Goal: Navigation & Orientation: Find specific page/section

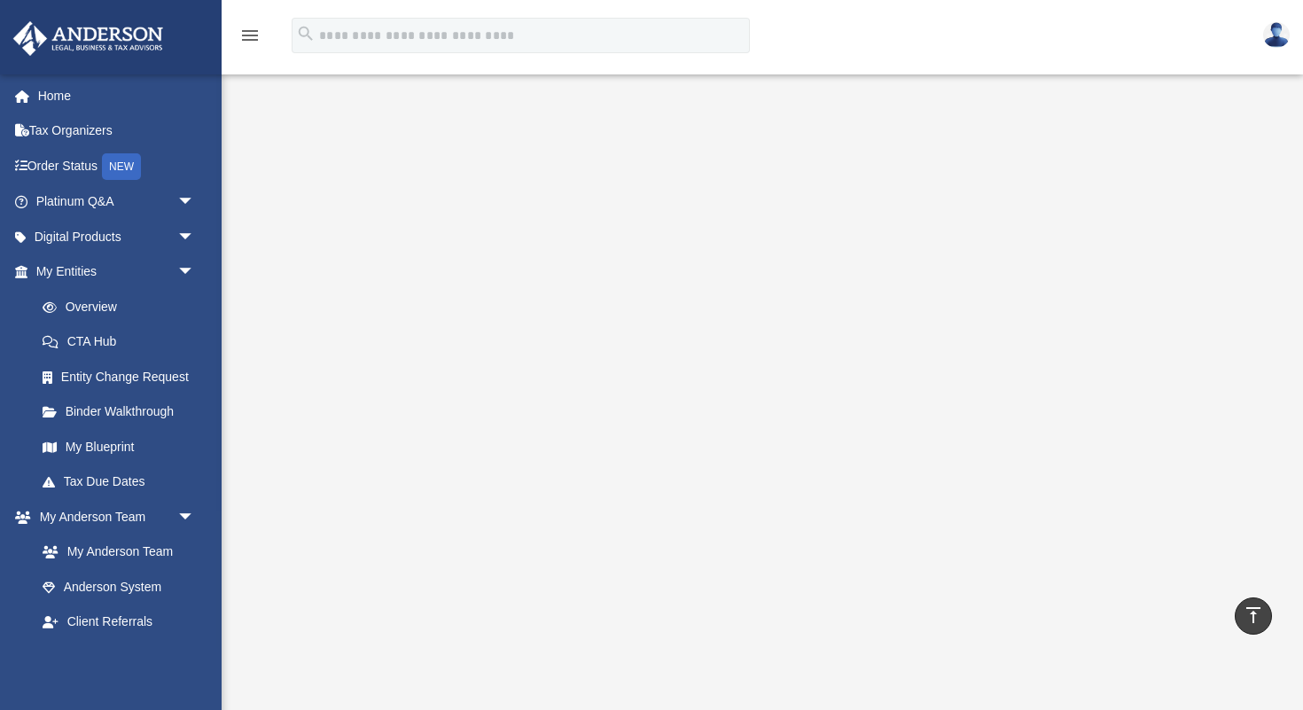
scroll to position [123, 0]
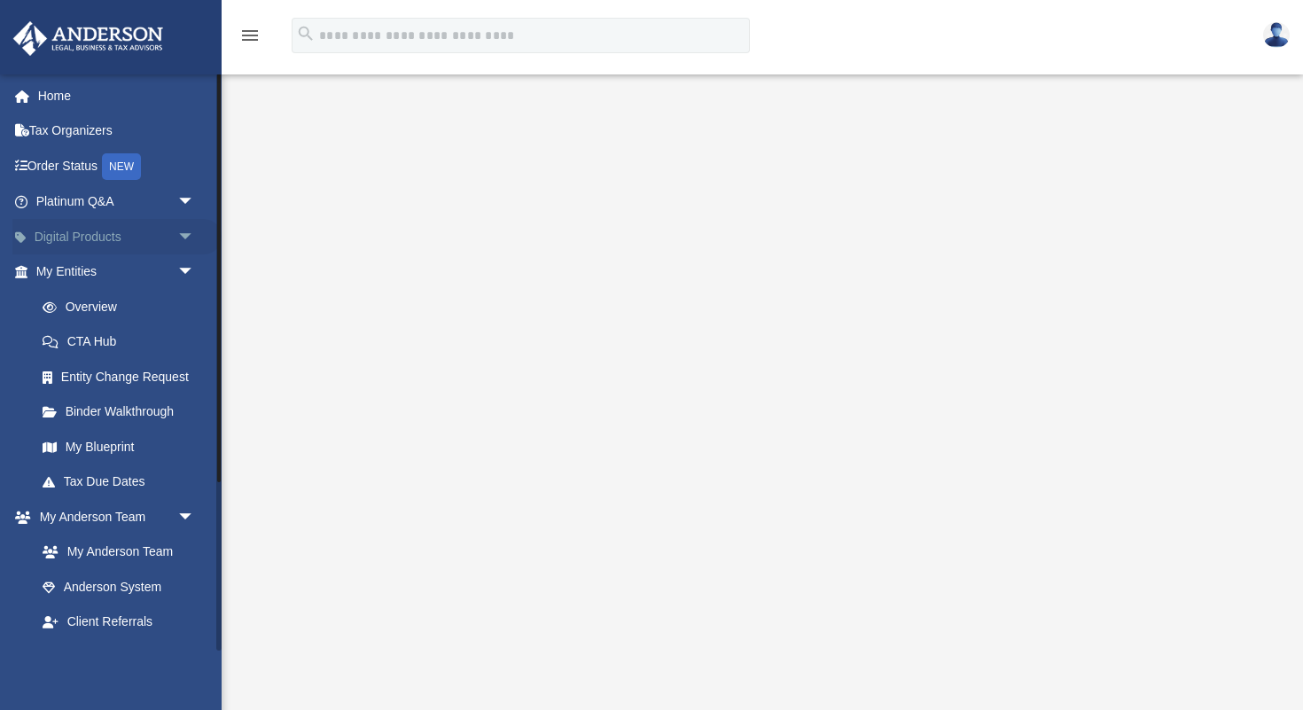
click at [109, 235] on link "Digital Products arrow_drop_down" at bounding box center [116, 236] width 209 height 35
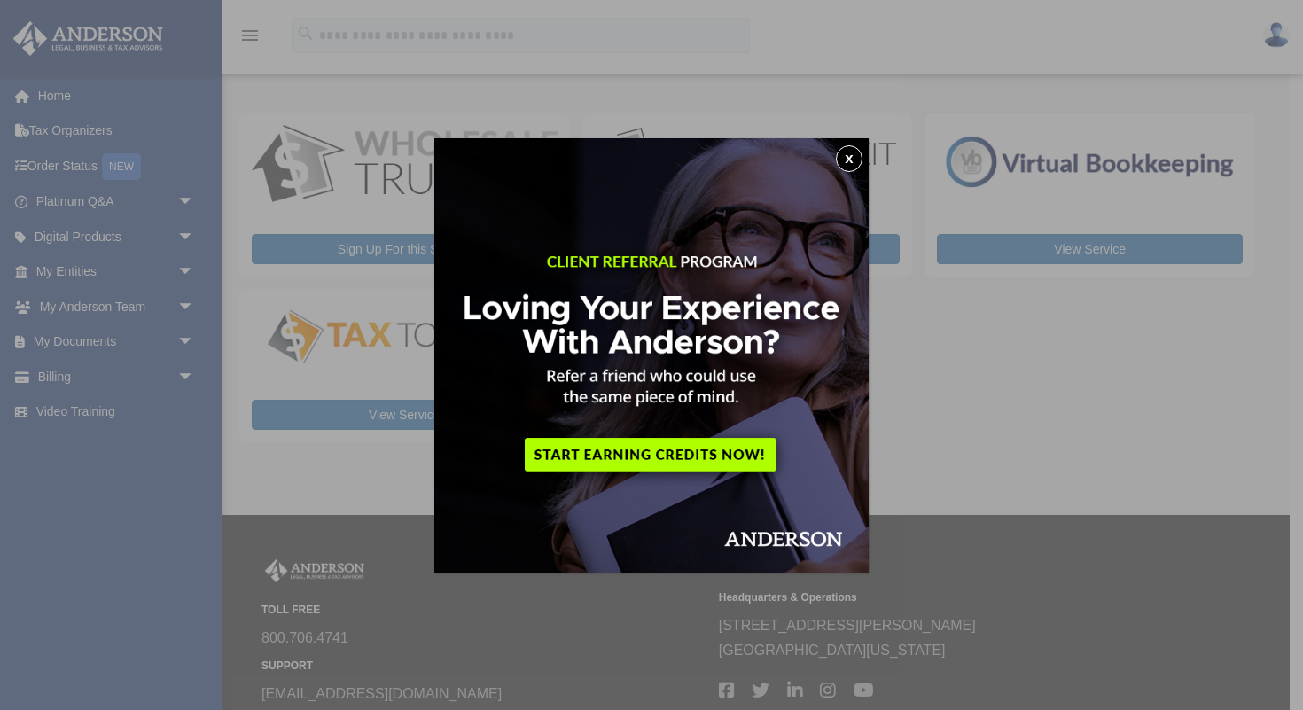
click at [848, 155] on button "x" at bounding box center [849, 158] width 27 height 27
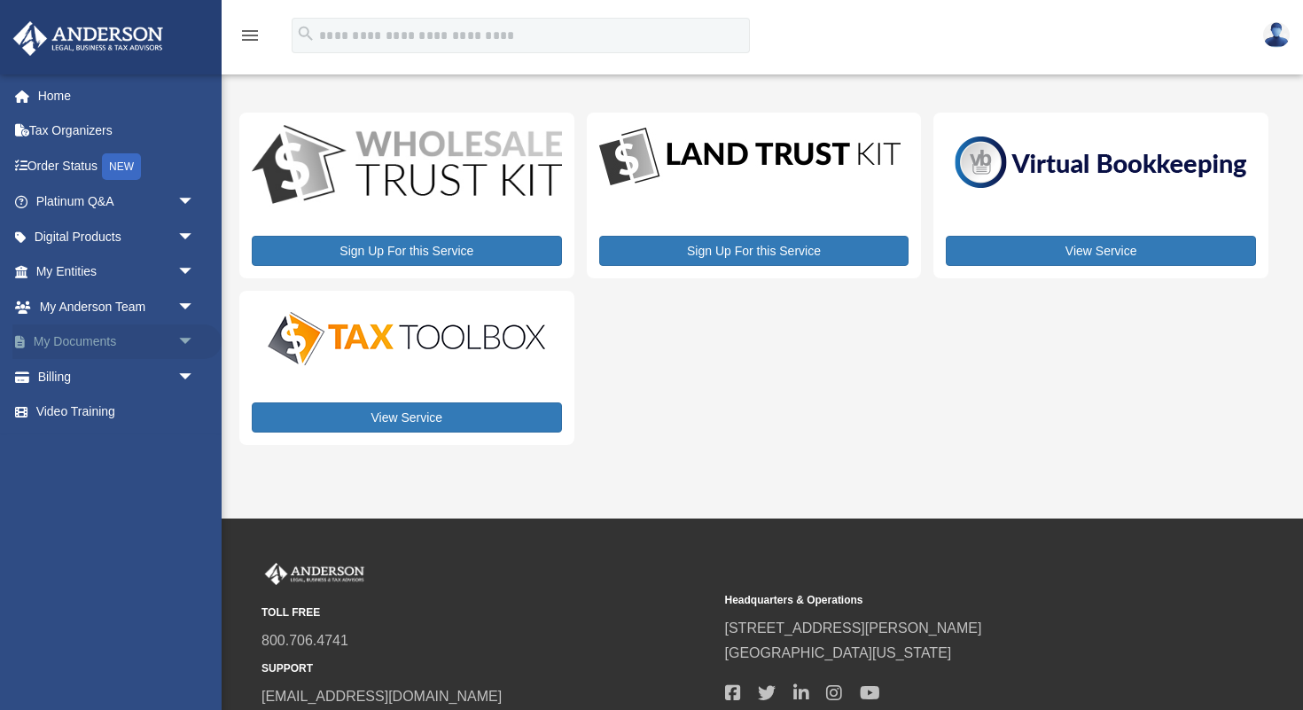
click at [105, 338] on link "My Documents arrow_drop_down" at bounding box center [116, 341] width 209 height 35
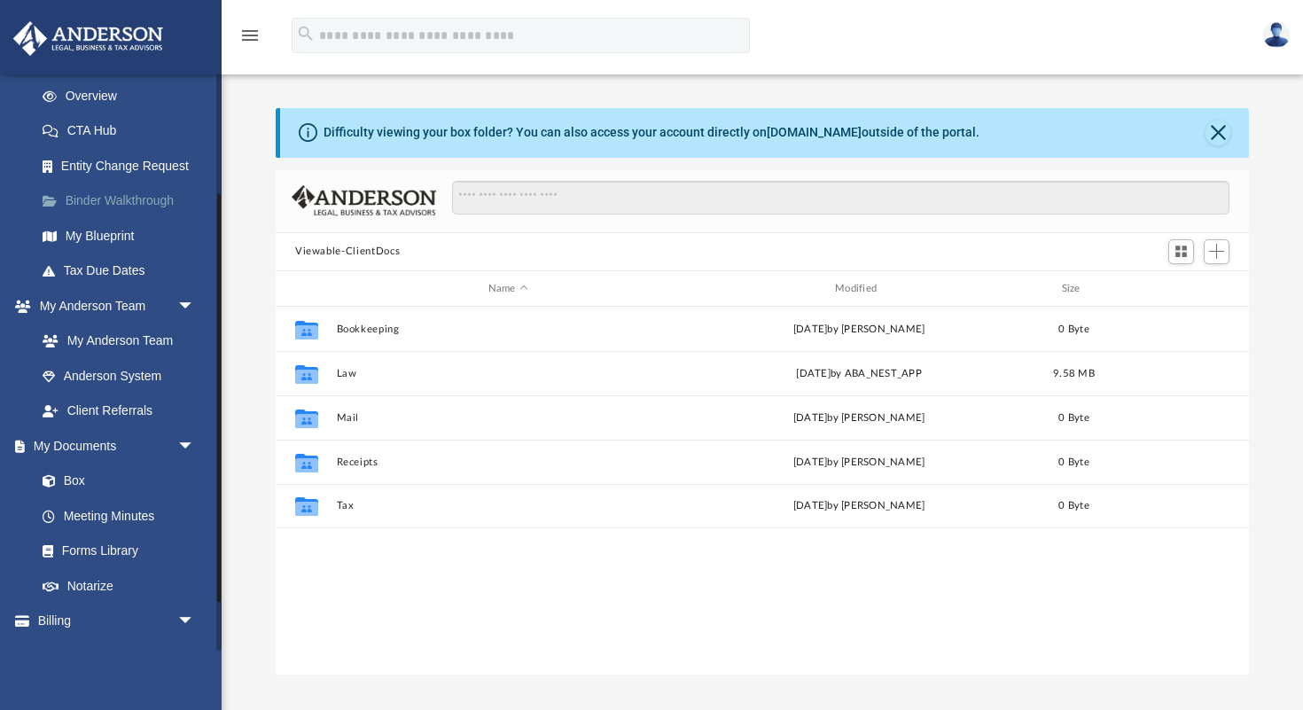
scroll to position [238, 0]
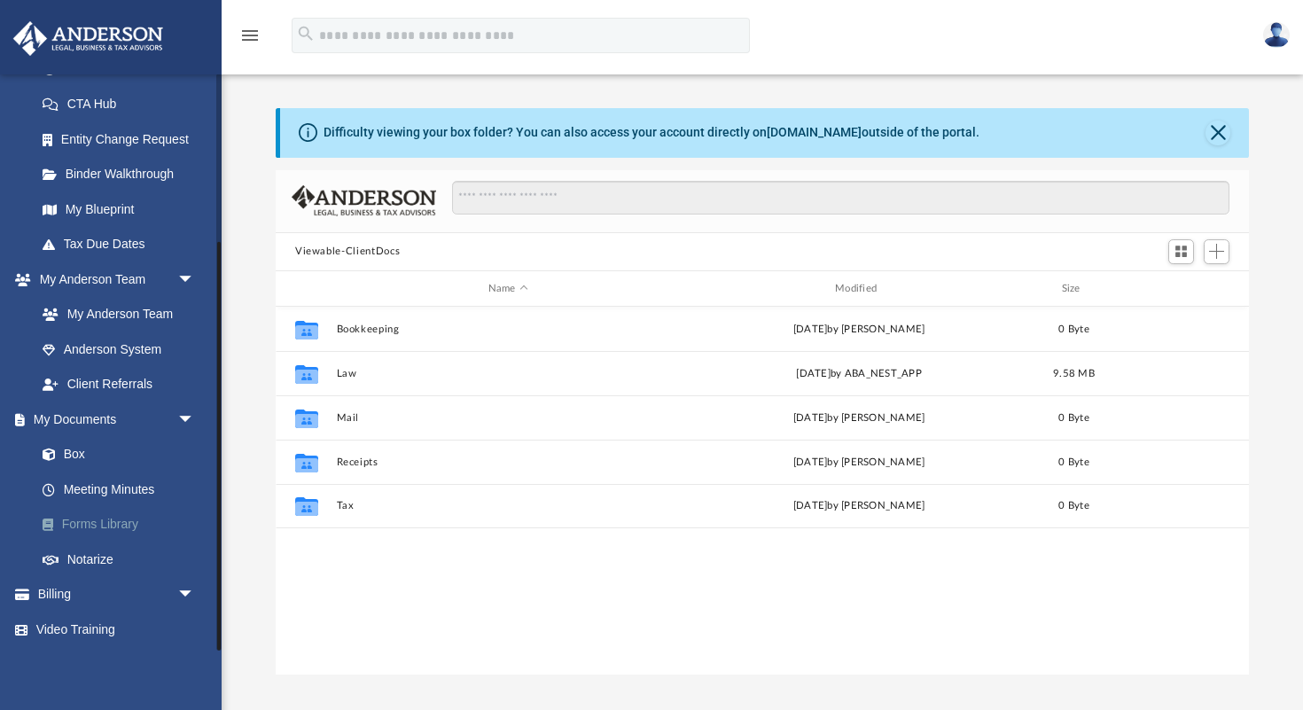
click at [123, 519] on link "Forms Library" at bounding box center [123, 524] width 197 height 35
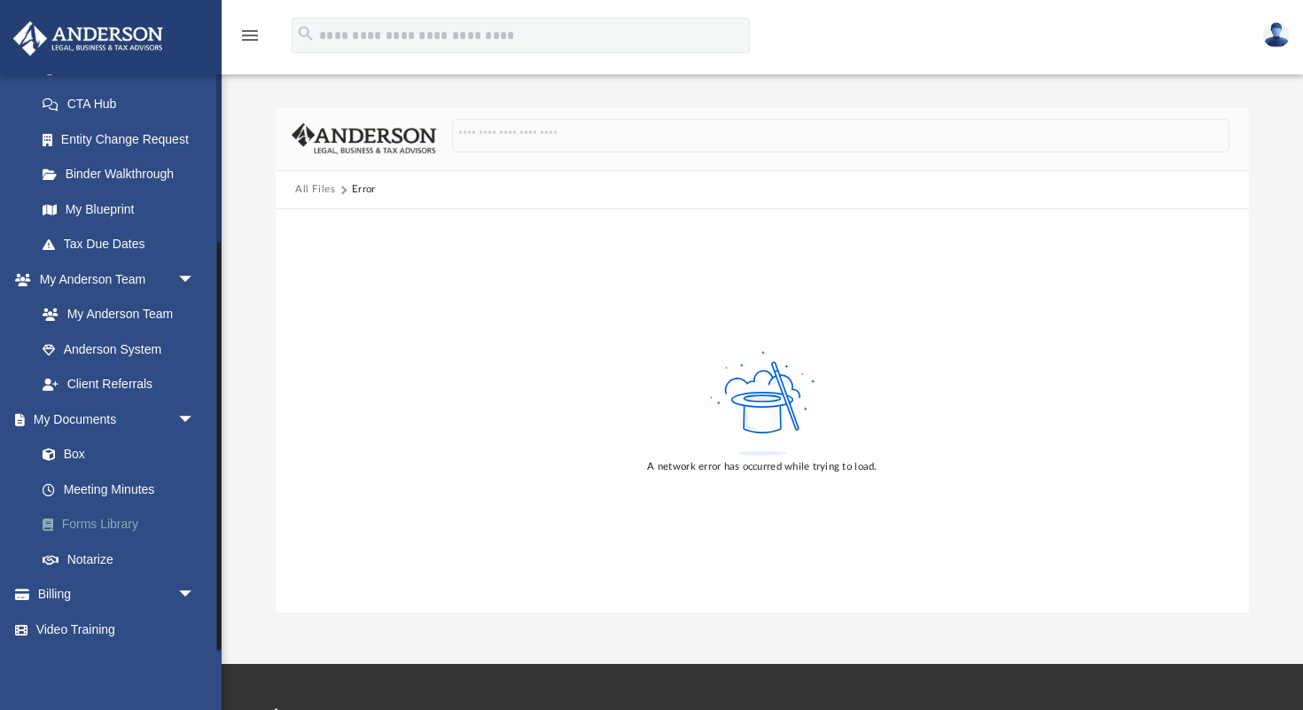
click at [123, 519] on link "Forms Library" at bounding box center [123, 524] width 197 height 35
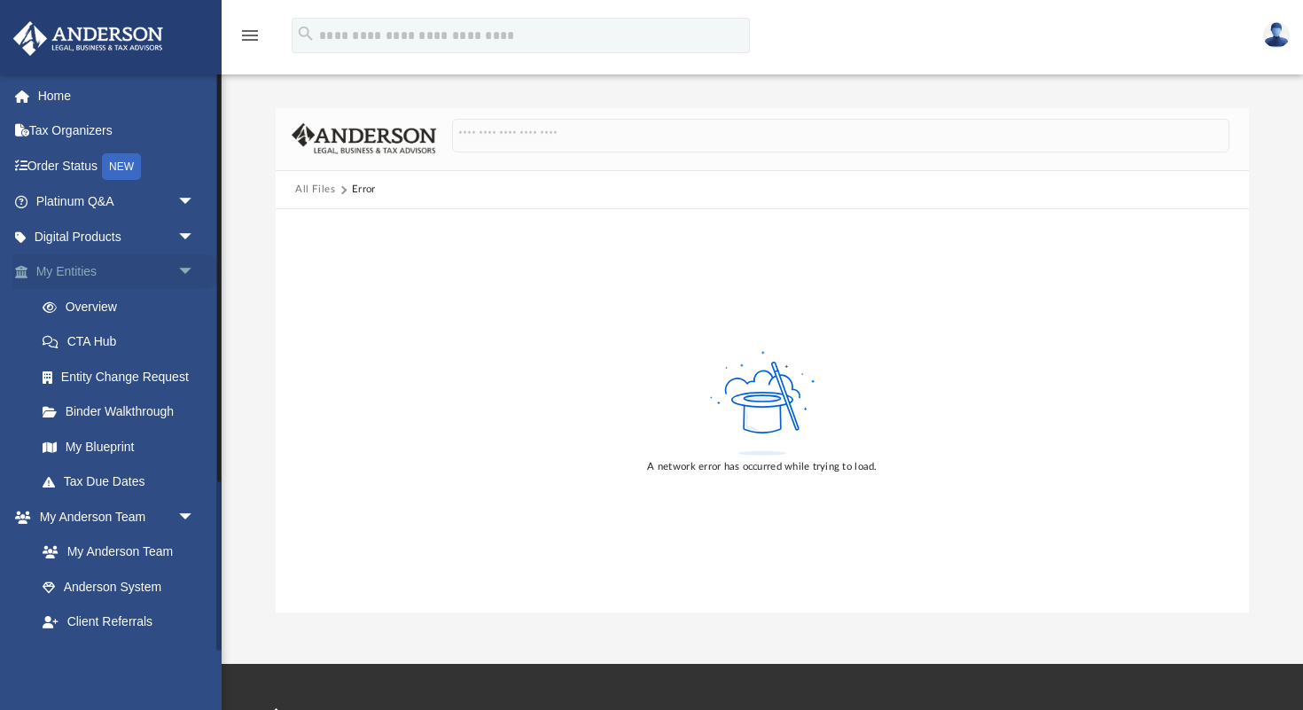
click at [182, 267] on span "arrow_drop_down" at bounding box center [194, 272] width 35 height 36
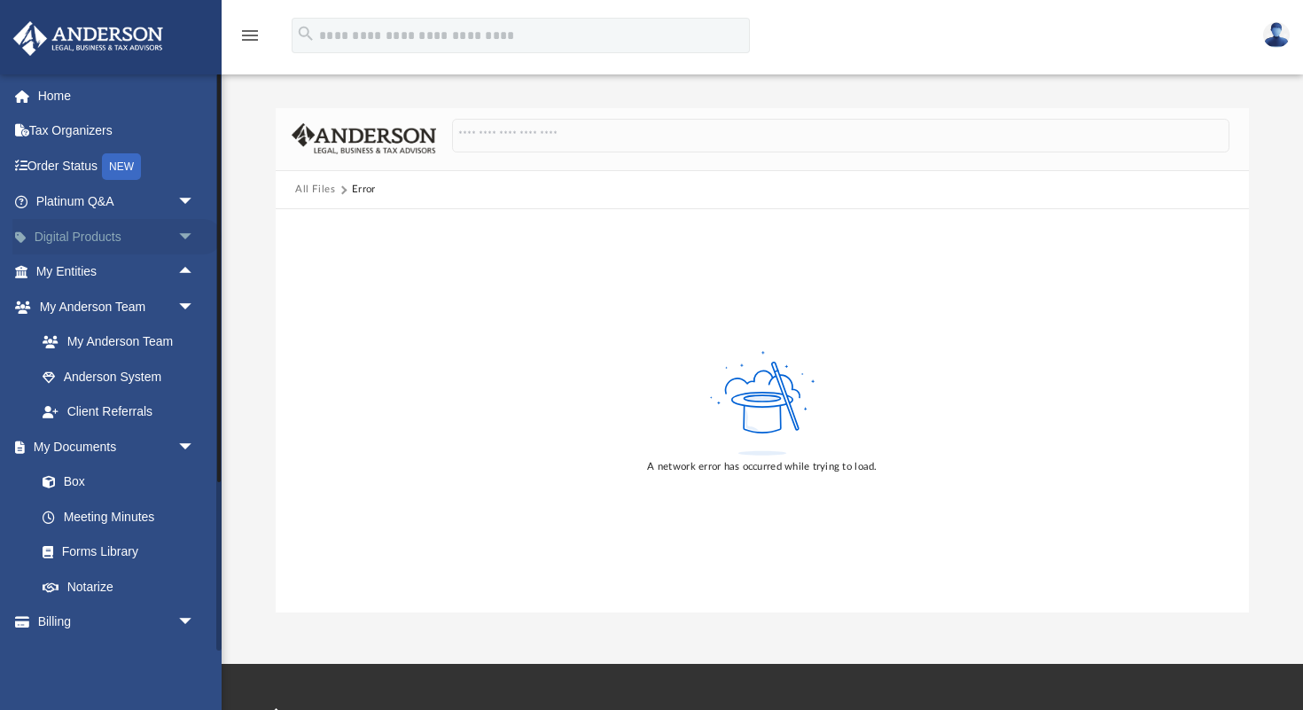
click at [183, 231] on span "arrow_drop_down" at bounding box center [194, 237] width 35 height 36
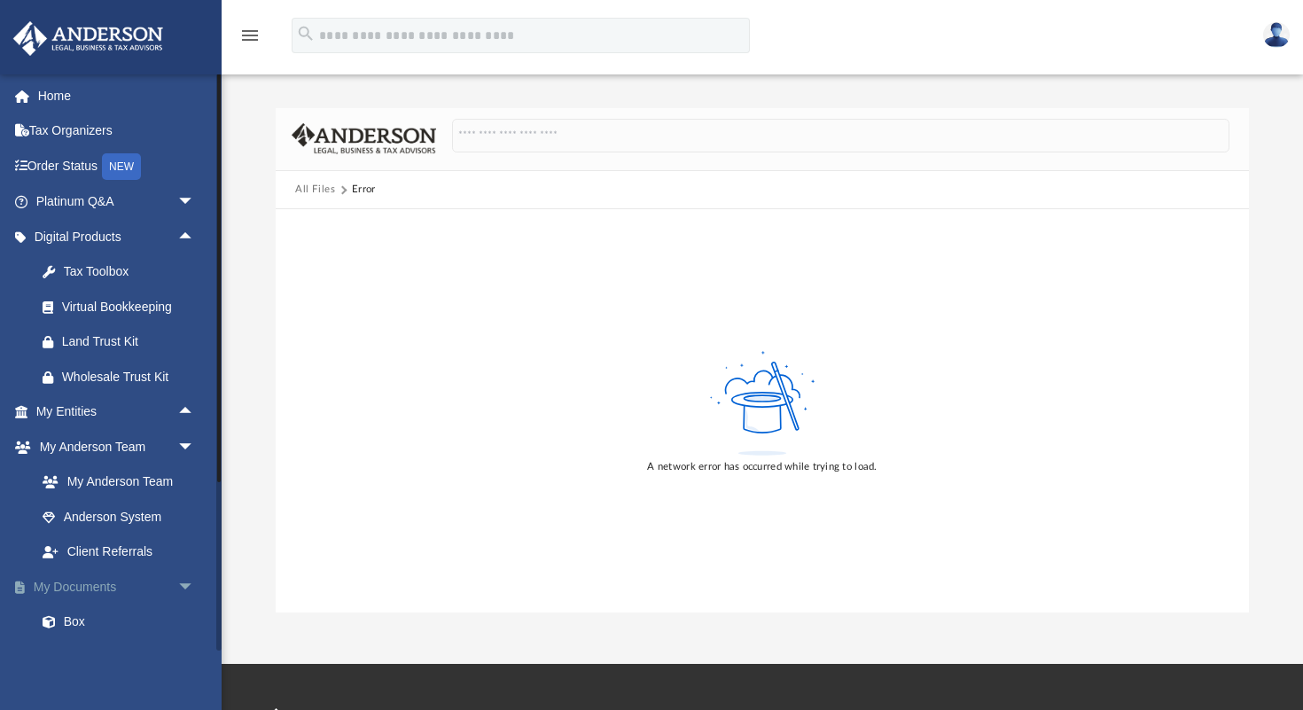
click at [185, 583] on span "arrow_drop_down" at bounding box center [194, 587] width 35 height 36
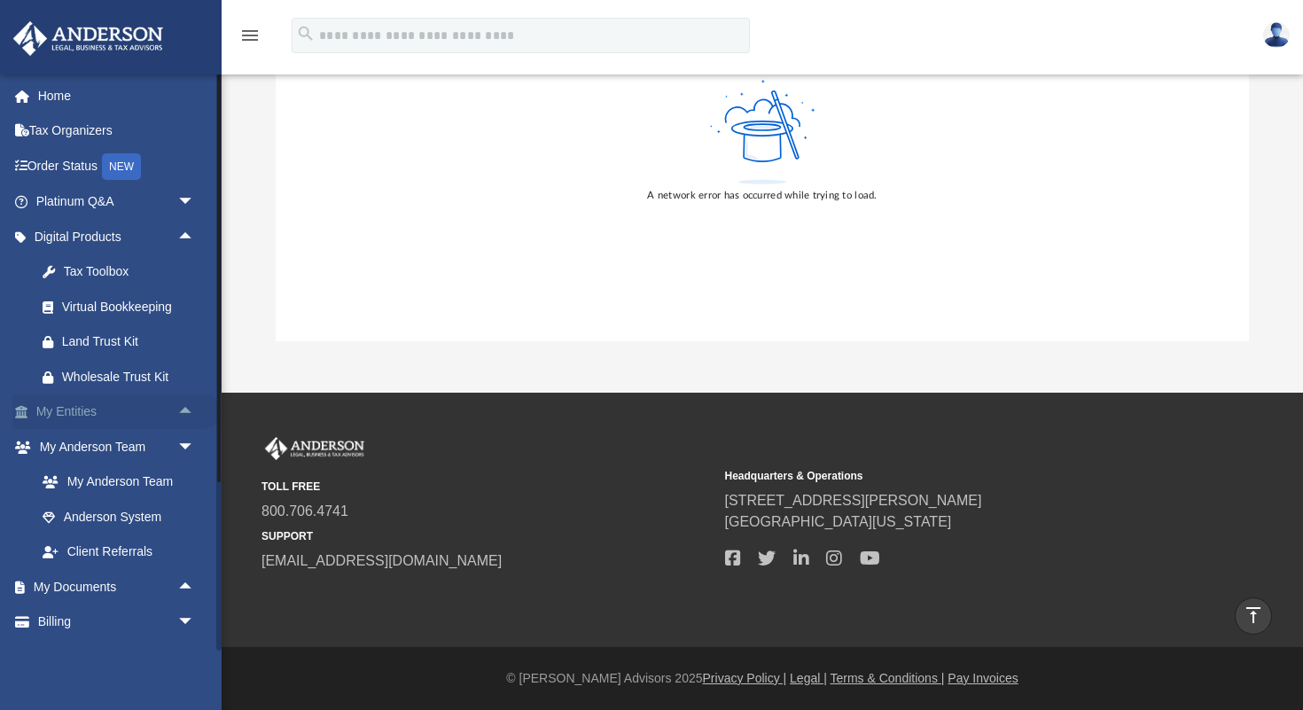
click at [111, 407] on link "My Entities arrow_drop_up" at bounding box center [116, 411] width 209 height 35
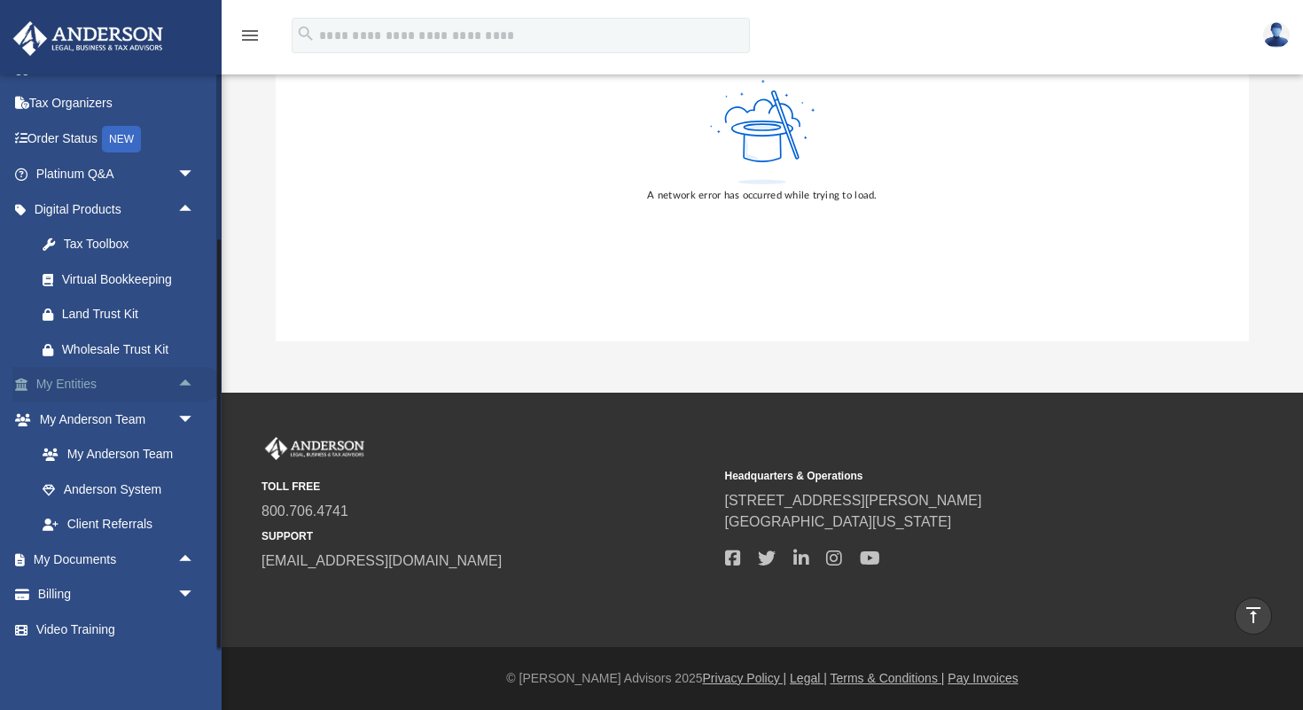
click at [117, 384] on link "My Entities arrow_drop_up" at bounding box center [116, 384] width 209 height 35
click at [129, 418] on link "My Anderson Team arrow_drop_down" at bounding box center [116, 419] width 209 height 35
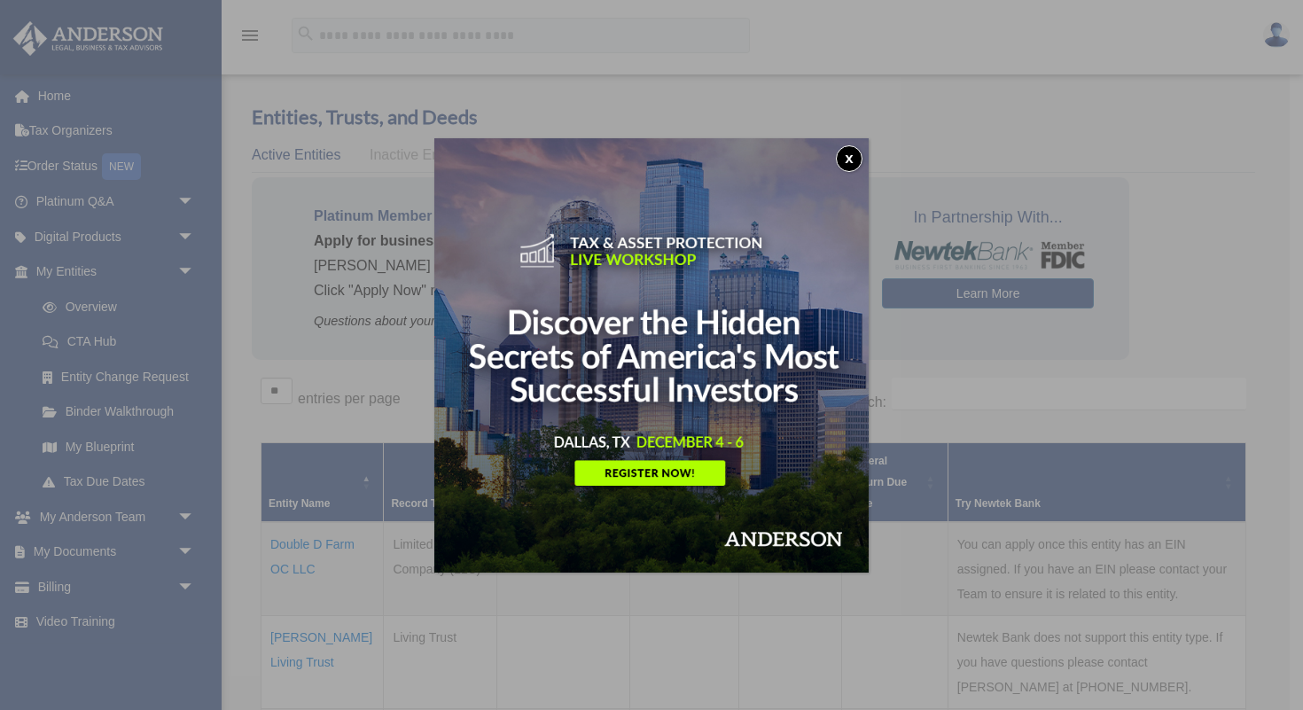
click at [850, 155] on button "x" at bounding box center [849, 158] width 27 height 27
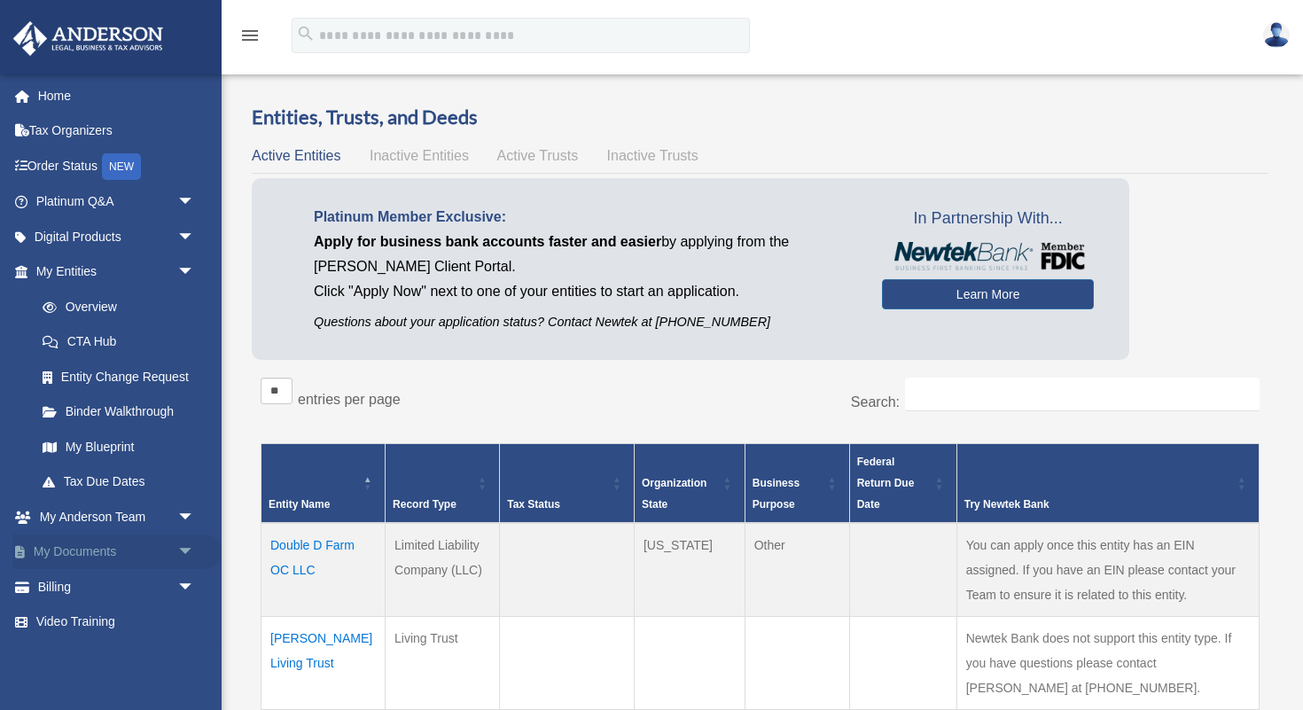
click at [115, 548] on link "My Documents arrow_drop_down" at bounding box center [116, 552] width 209 height 35
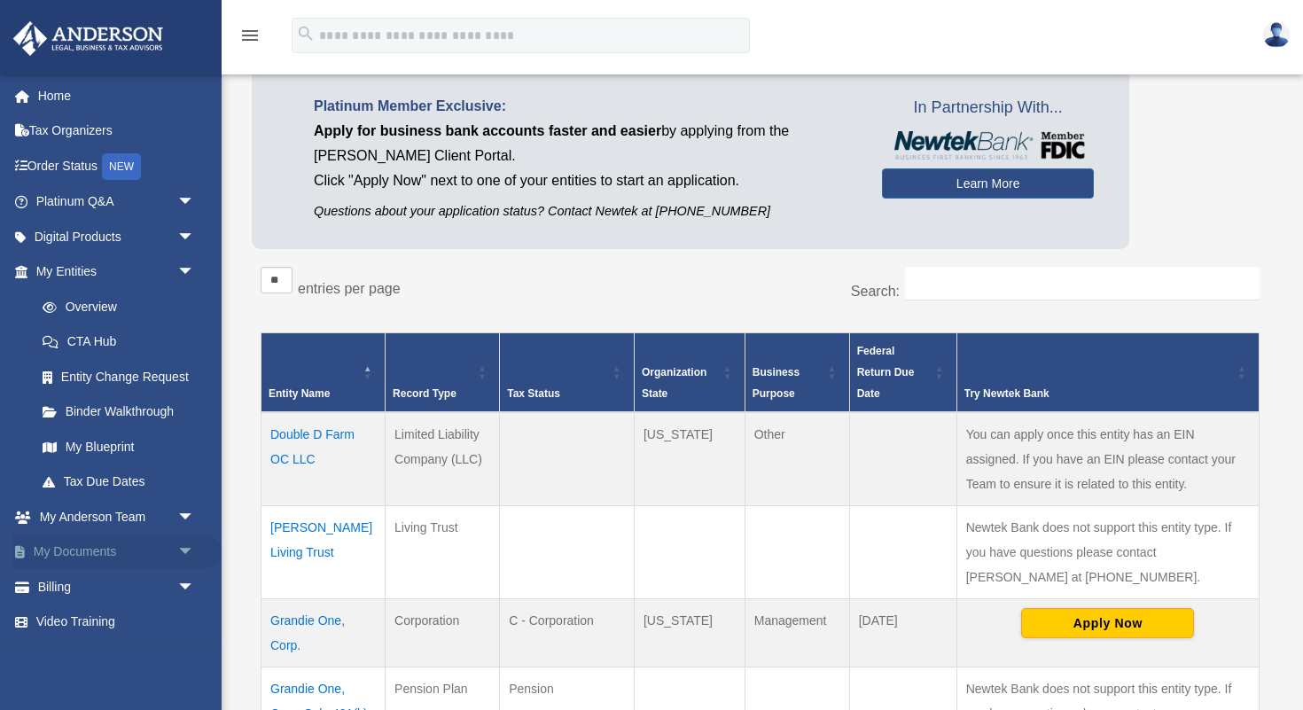
scroll to position [181, 0]
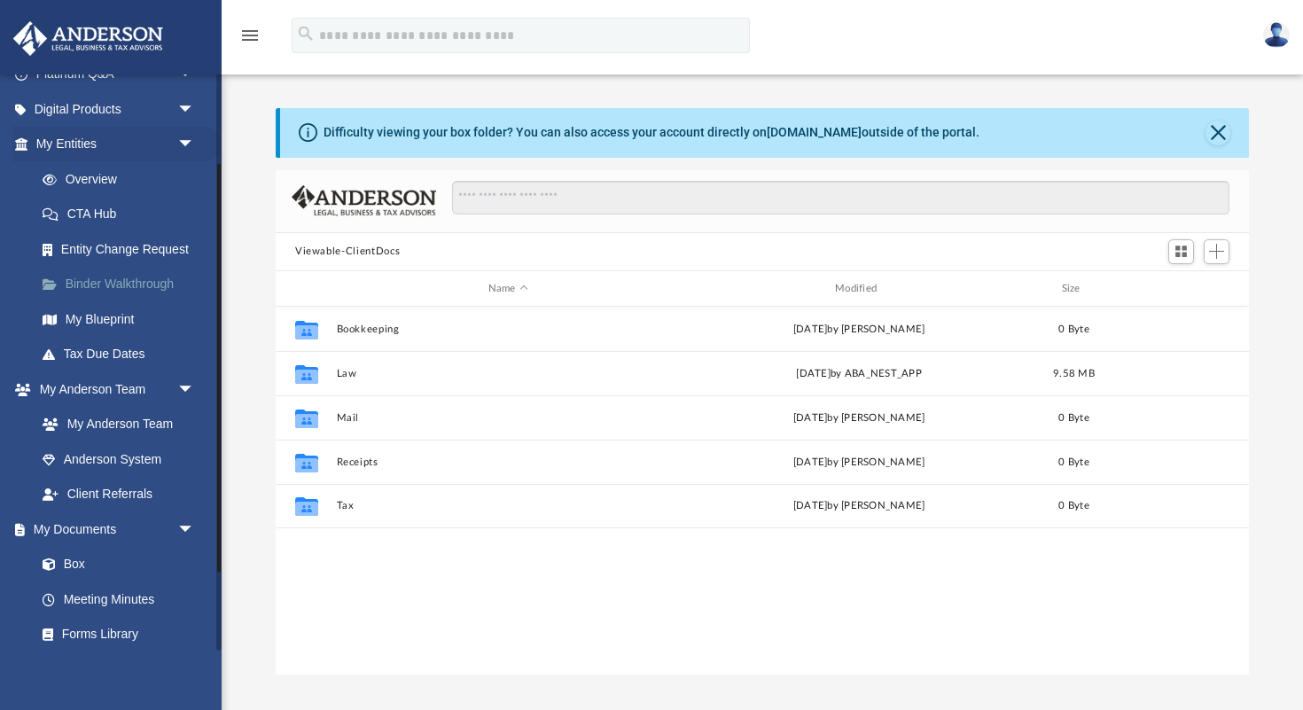
scroll to position [238, 0]
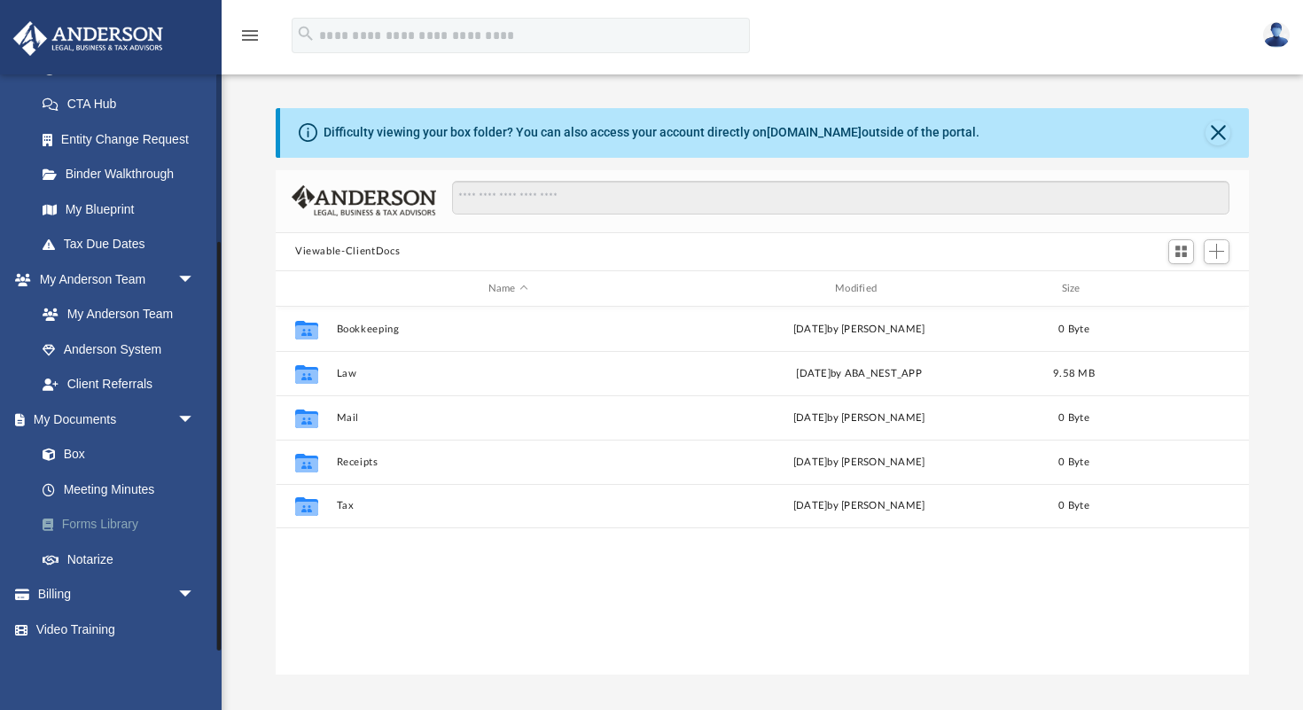
click at [113, 523] on link "Forms Library" at bounding box center [123, 524] width 197 height 35
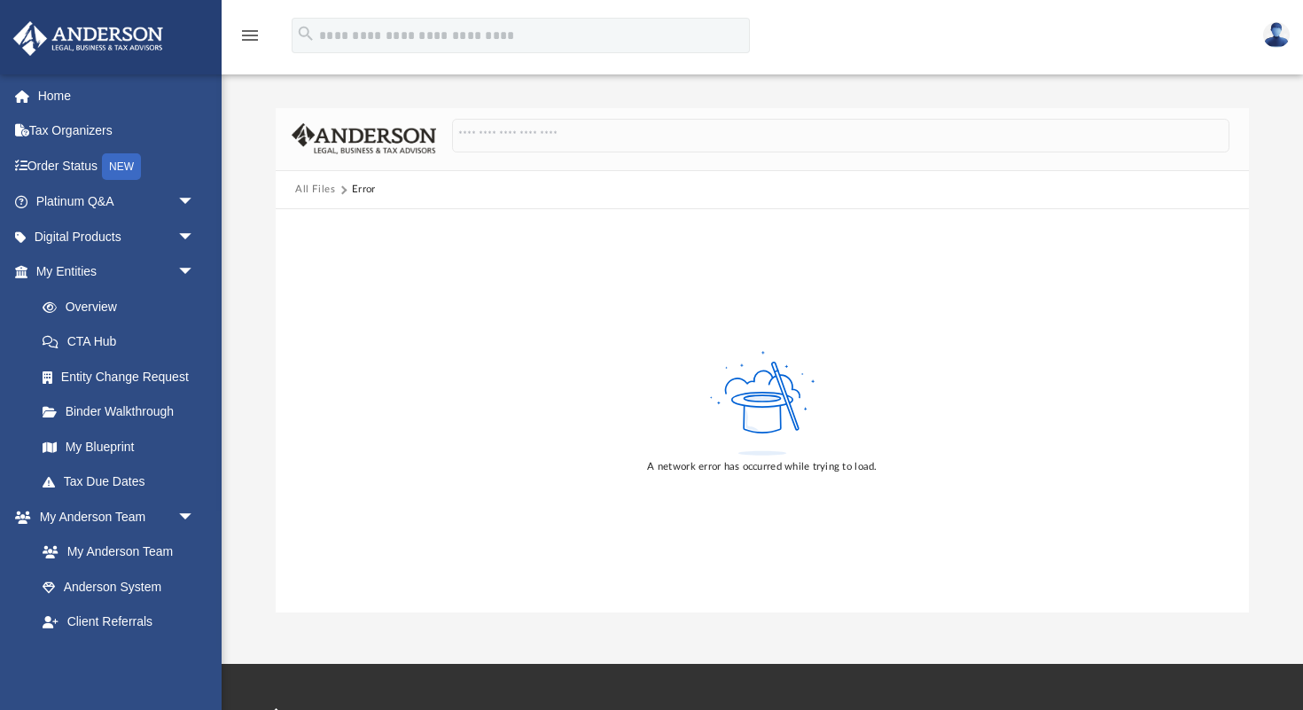
click at [131, 36] on img at bounding box center [88, 38] width 160 height 35
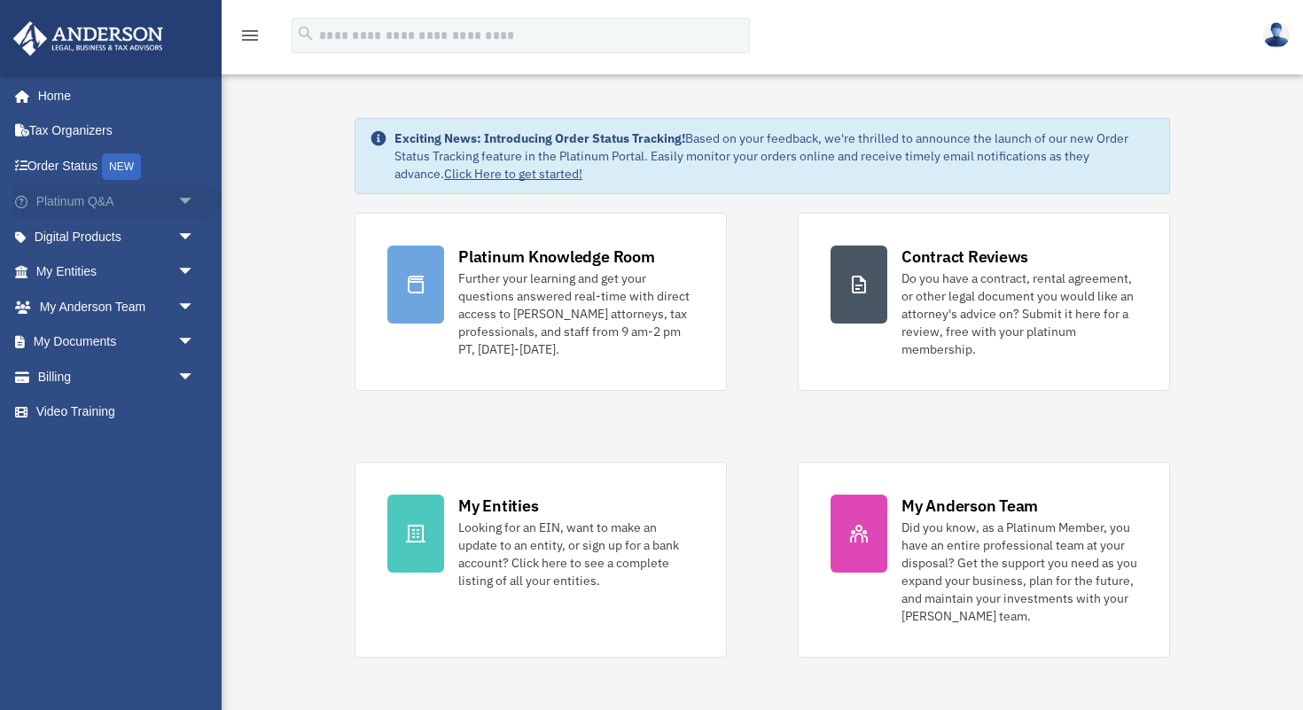
click at [90, 199] on link "Platinum Q&A arrow_drop_down" at bounding box center [116, 201] width 209 height 35
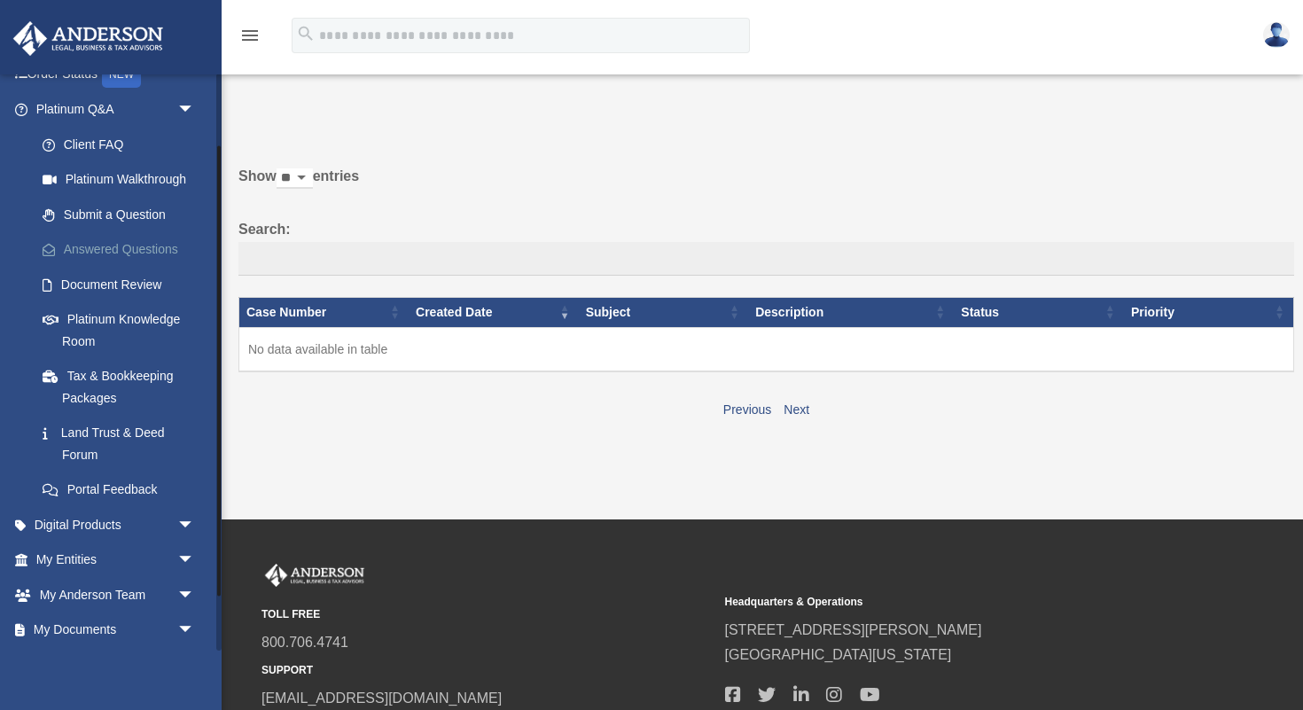
scroll to position [93, 0]
click at [104, 557] on link "My Entities arrow_drop_down" at bounding box center [116, 559] width 209 height 35
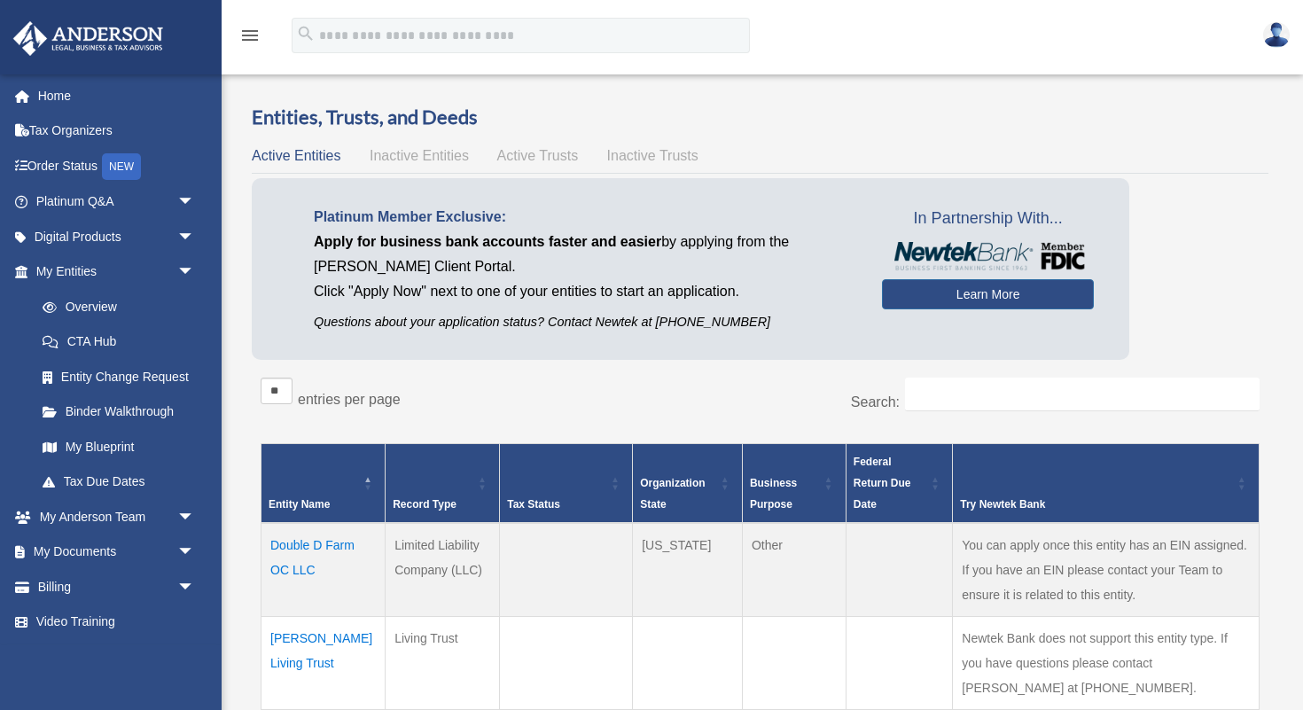
click at [83, 557] on link "My Documents arrow_drop_down" at bounding box center [116, 552] width 209 height 35
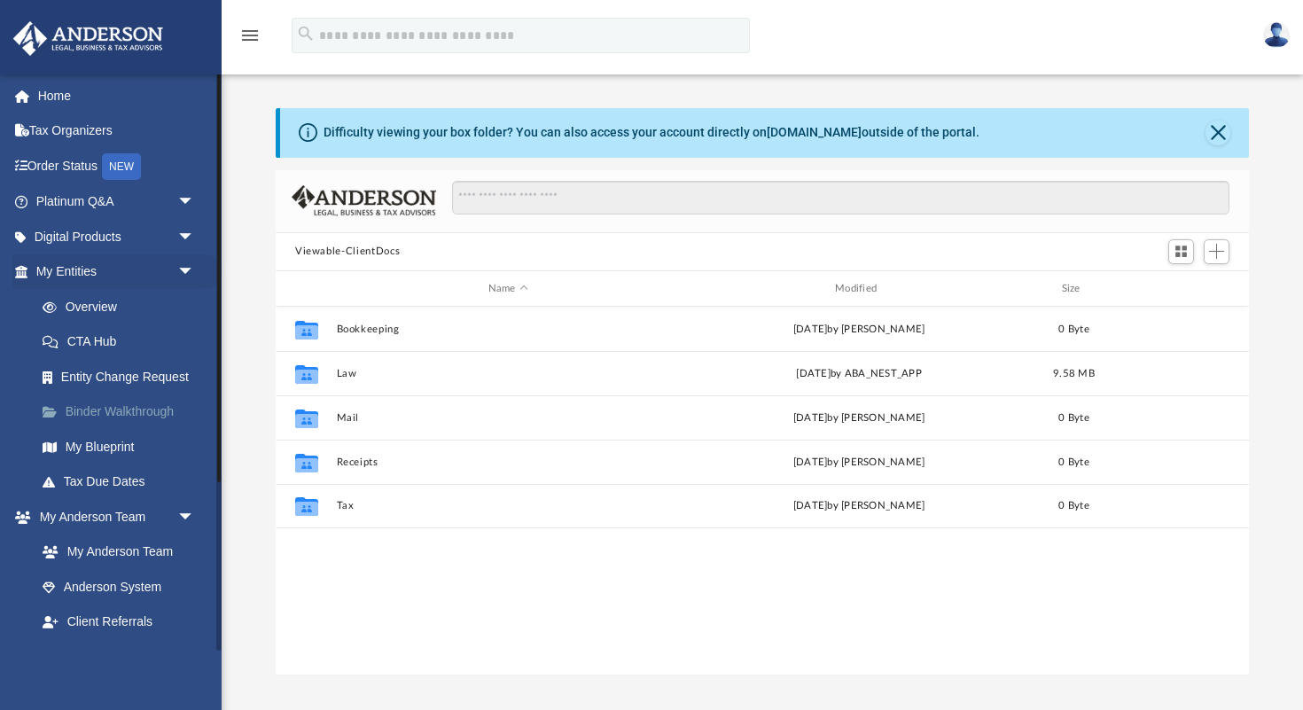
scroll to position [402, 973]
click at [99, 448] on link "My Blueprint" at bounding box center [123, 446] width 197 height 35
